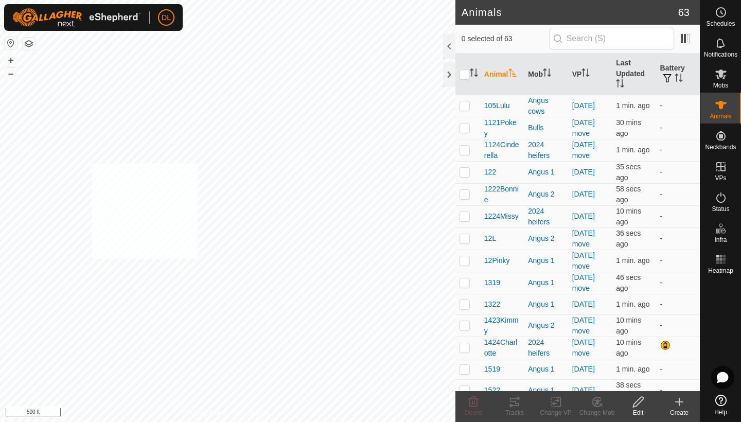
checkbox input "true"
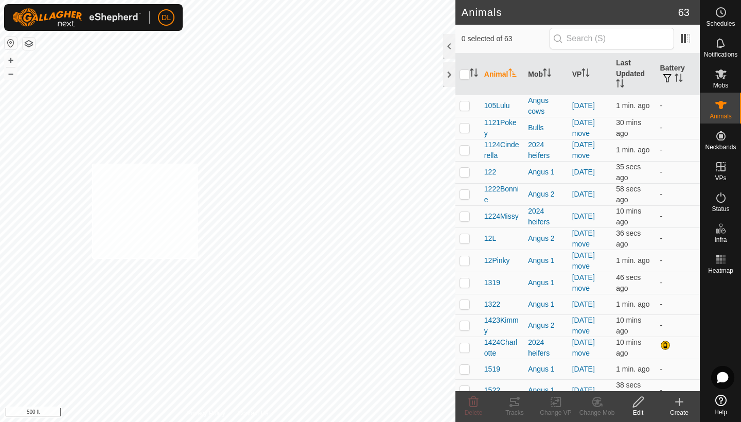
checkbox input "true"
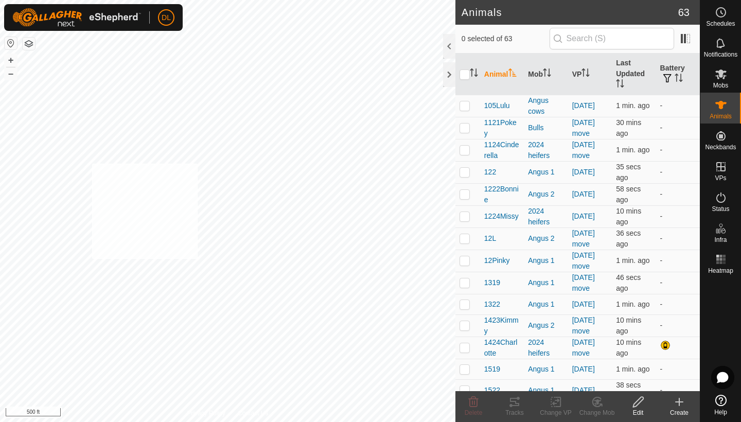
checkbox input "true"
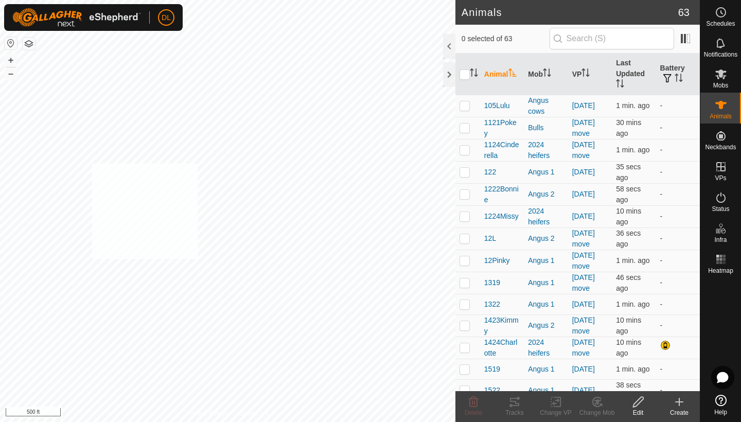
checkbox input "true"
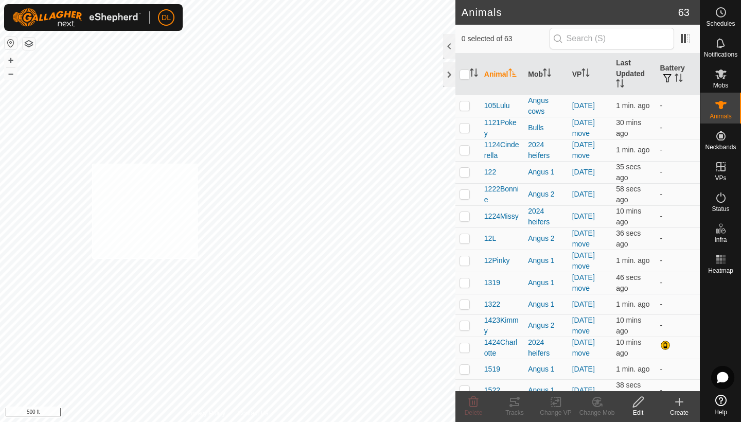
checkbox input "true"
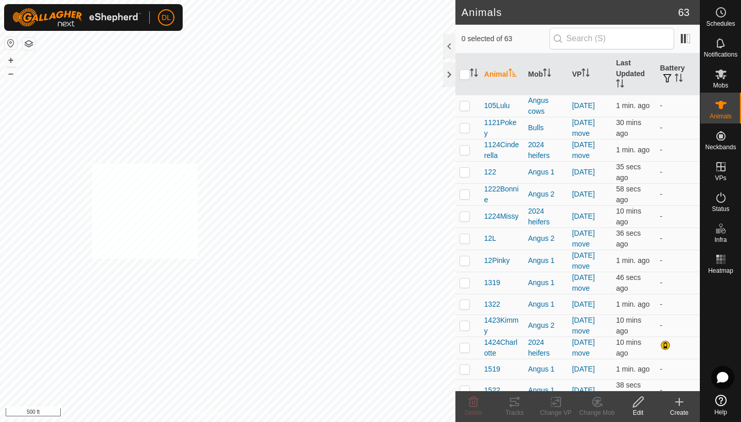
checkbox input "true"
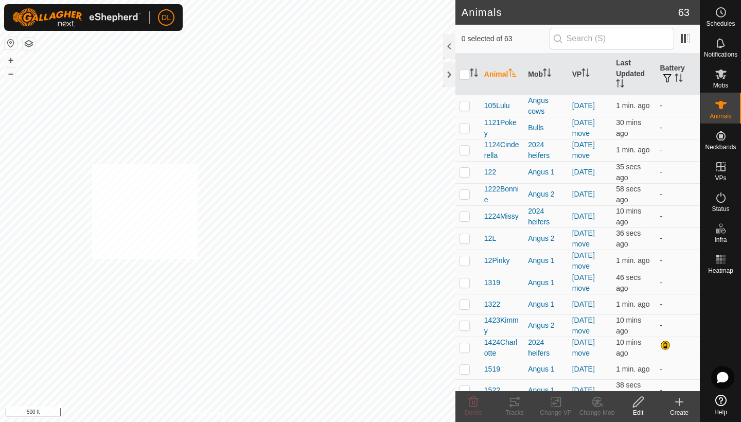
checkbox input "true"
click at [553, 410] on div "Change VP" at bounding box center [555, 412] width 41 height 9
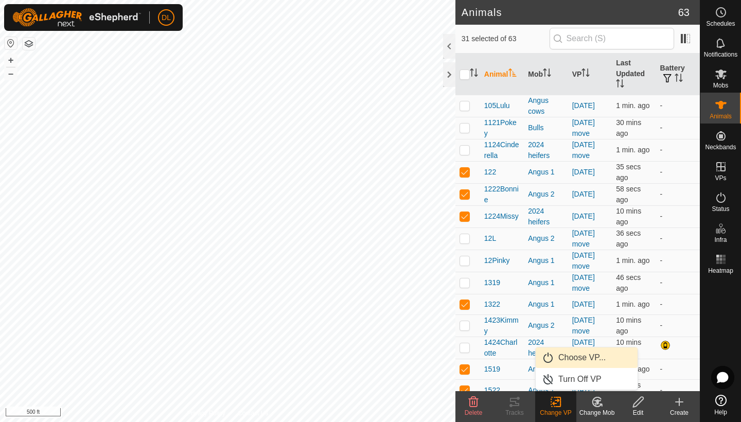
click at [563, 359] on link "Choose VP..." at bounding box center [586, 357] width 102 height 21
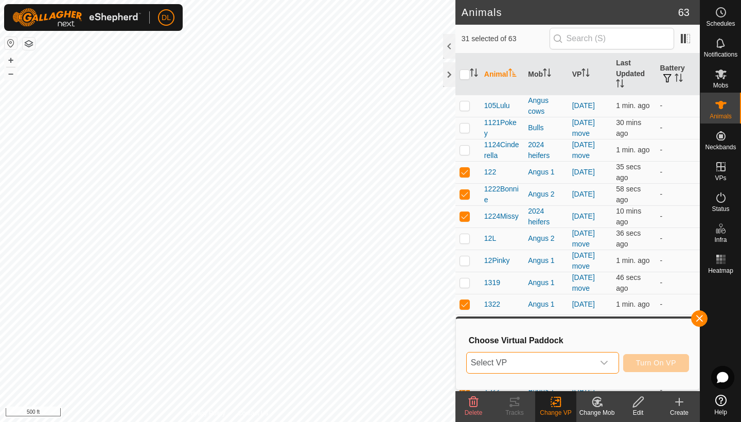
click at [501, 363] on span "Select VP" at bounding box center [529, 362] width 127 height 21
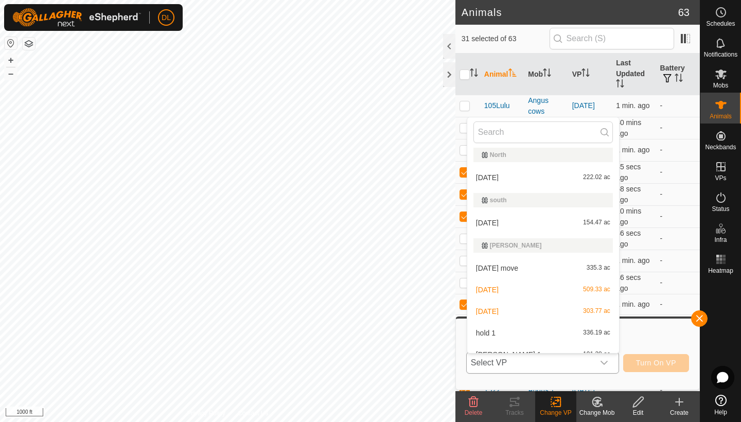
scroll to position [248, 0]
click at [491, 309] on li "[DATE] 303.77 ac" at bounding box center [543, 310] width 152 height 21
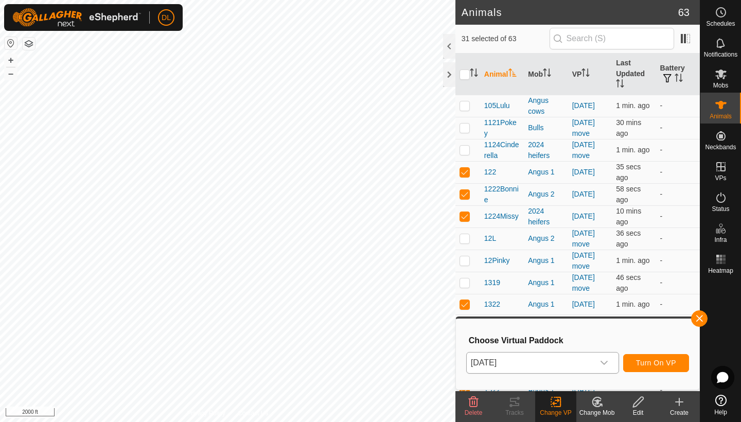
click at [651, 360] on span "Turn On VP" at bounding box center [656, 362] width 40 height 8
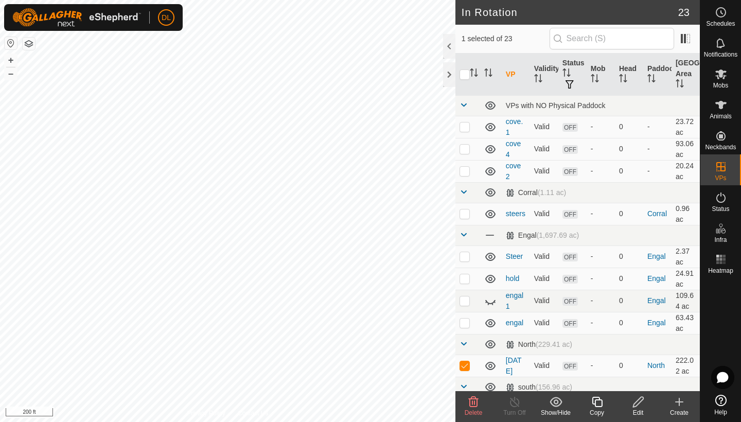
checkbox input "true"
checkbox input "false"
checkbox input "true"
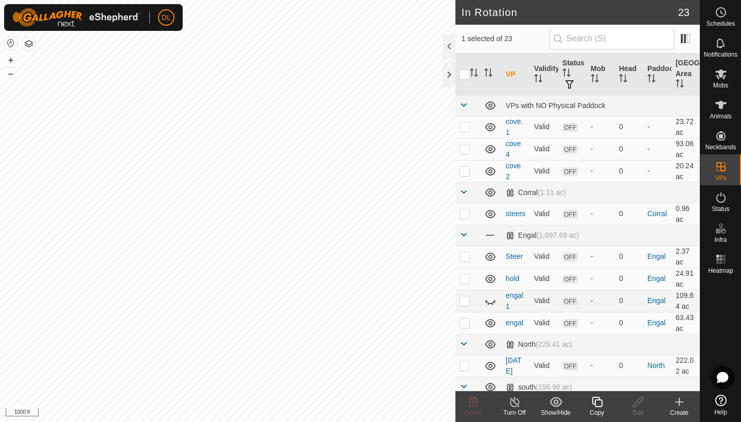
checkbox input "false"
checkbox input "true"
